Goal: Check status: Check status

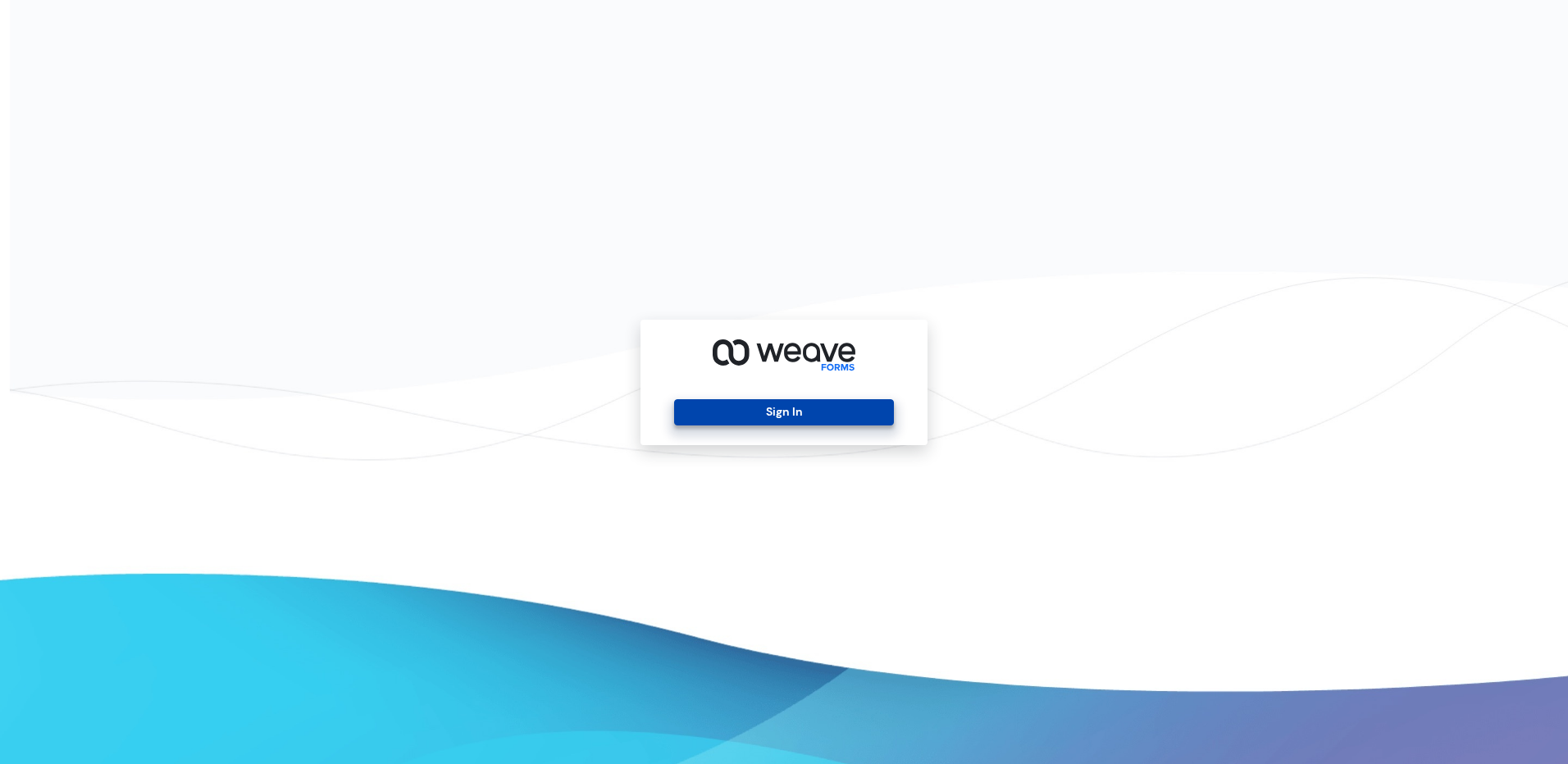
click at [873, 409] on button "Sign In" at bounding box center [784, 411] width 219 height 26
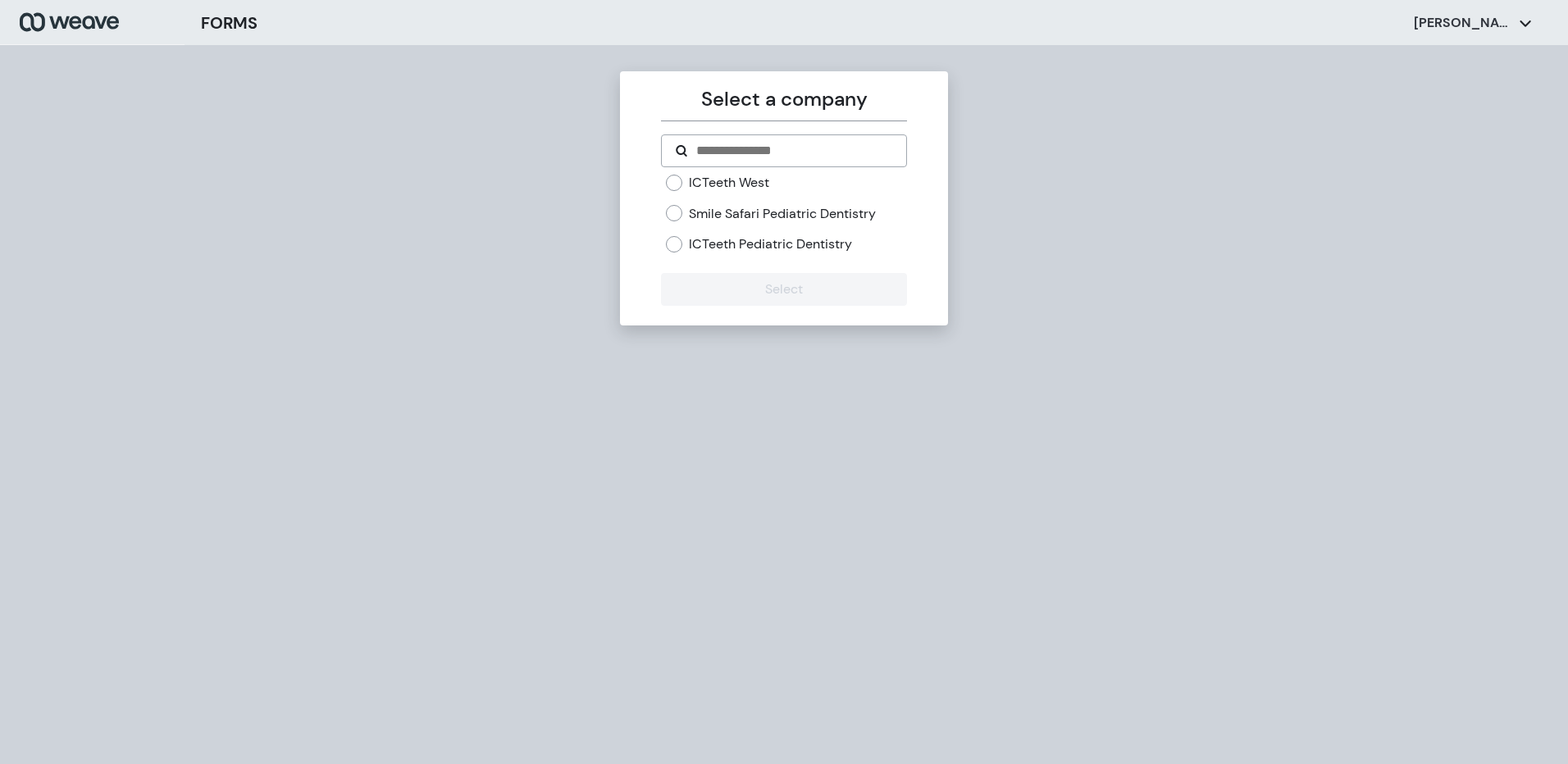
click at [680, 253] on div "ICTeeth Pediatric Dentistry" at bounding box center [787, 244] width 241 height 18
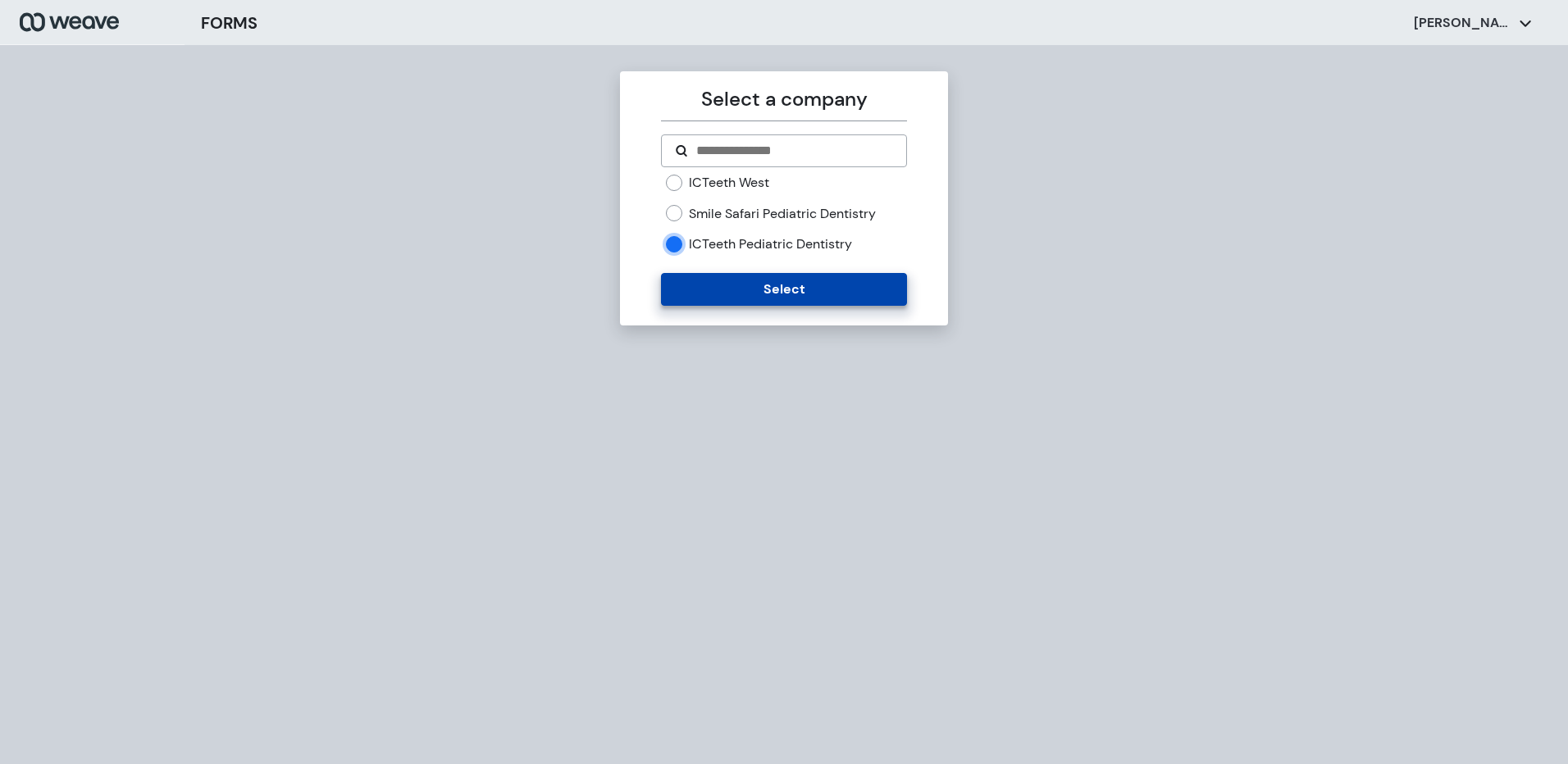
click at [699, 282] on button "Select" at bounding box center [783, 289] width 245 height 33
